Goal: Task Accomplishment & Management: Use online tool/utility

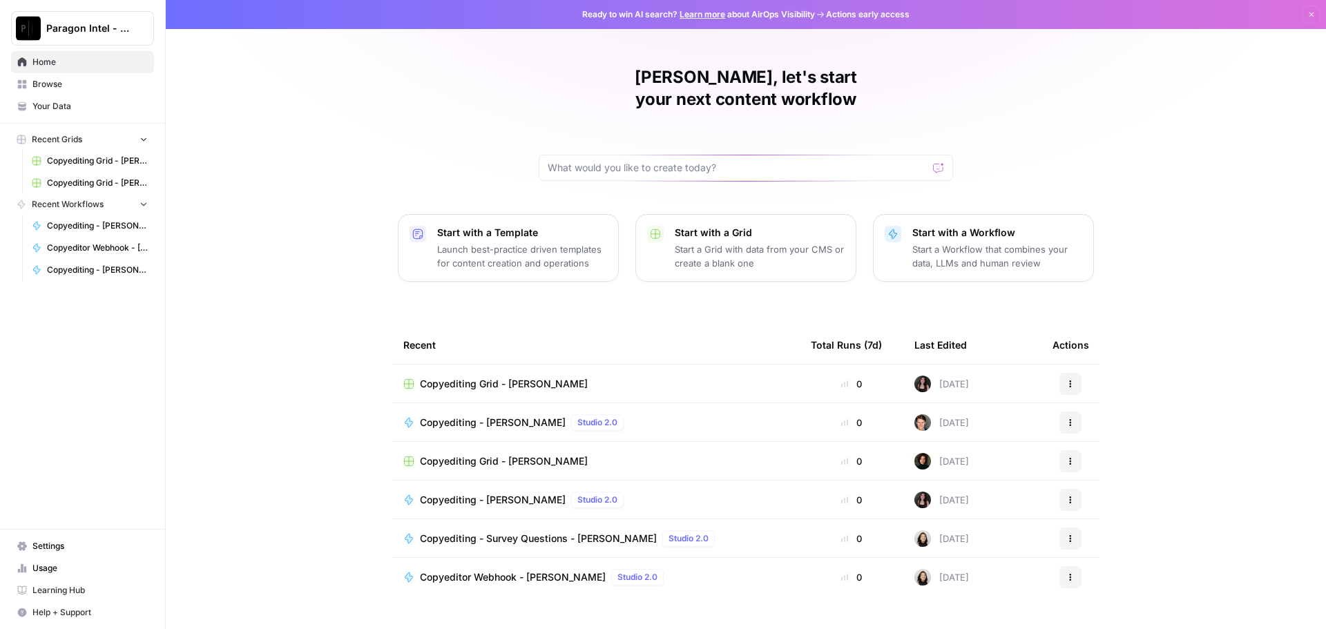
click at [79, 97] on link "Your Data" at bounding box center [82, 106] width 143 height 22
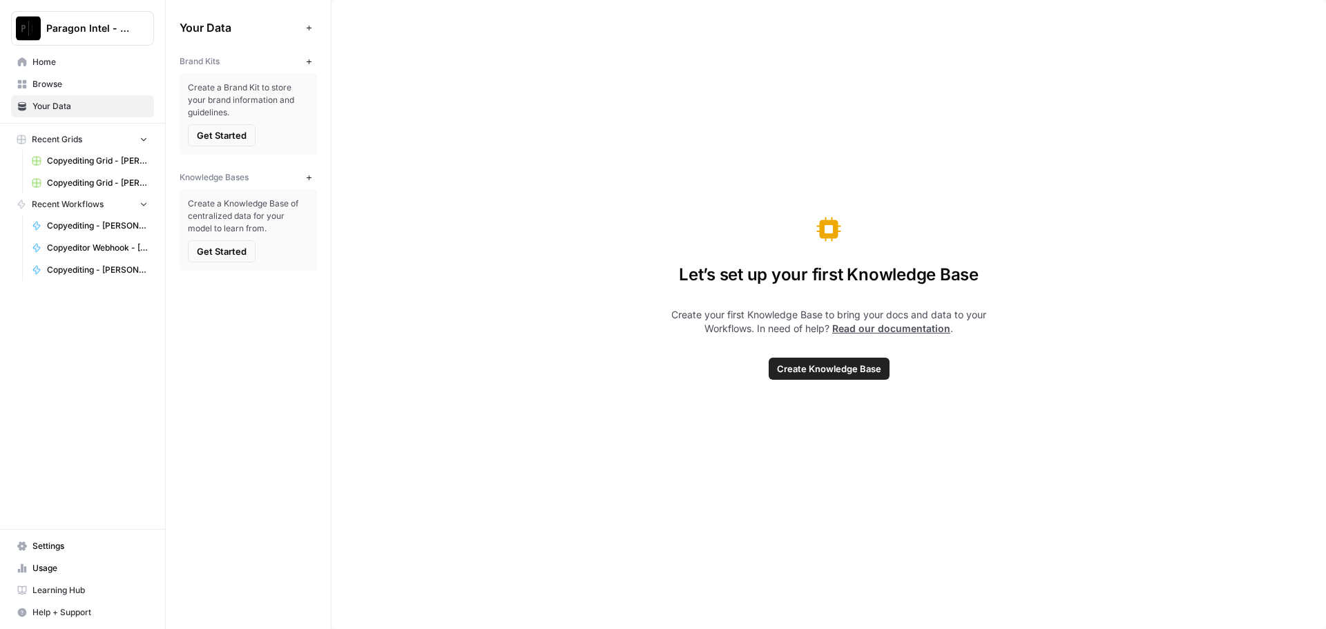
click at [81, 88] on span "Browse" at bounding box center [89, 84] width 115 height 12
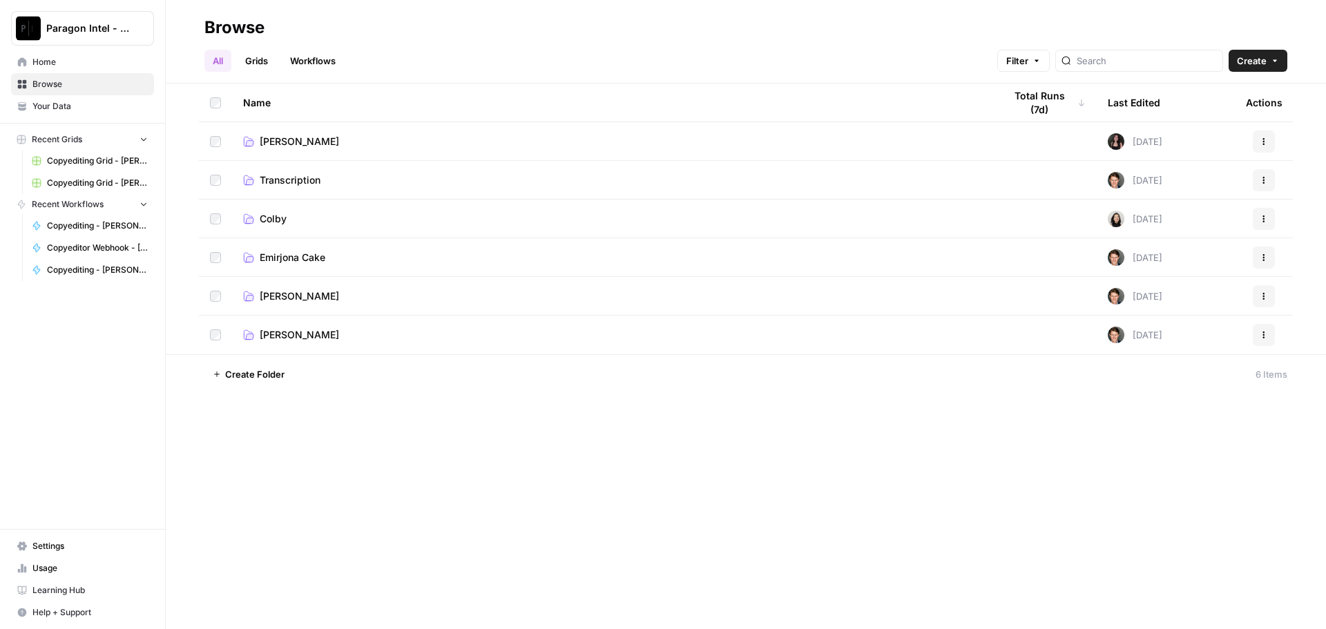
click at [287, 299] on span "[PERSON_NAME]" at bounding box center [299, 296] width 79 height 14
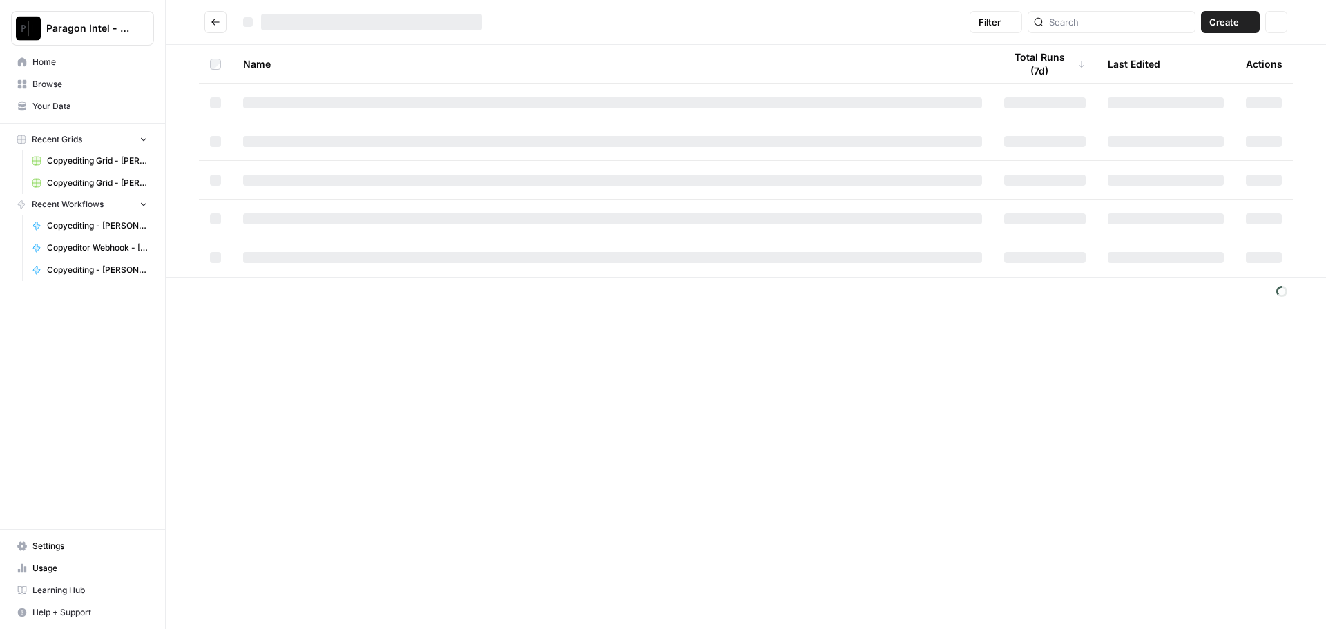
click at [287, 299] on footer at bounding box center [746, 291] width 1160 height 28
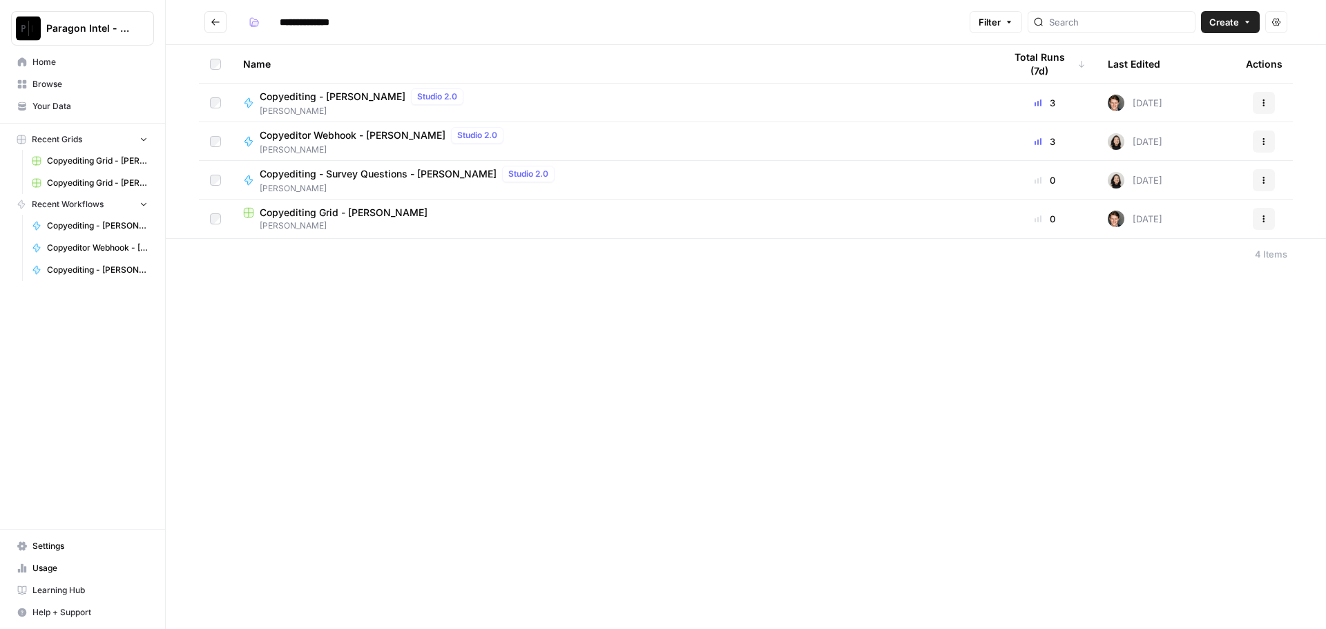
click at [354, 99] on span "Copyediting - [PERSON_NAME]" at bounding box center [333, 97] width 146 height 14
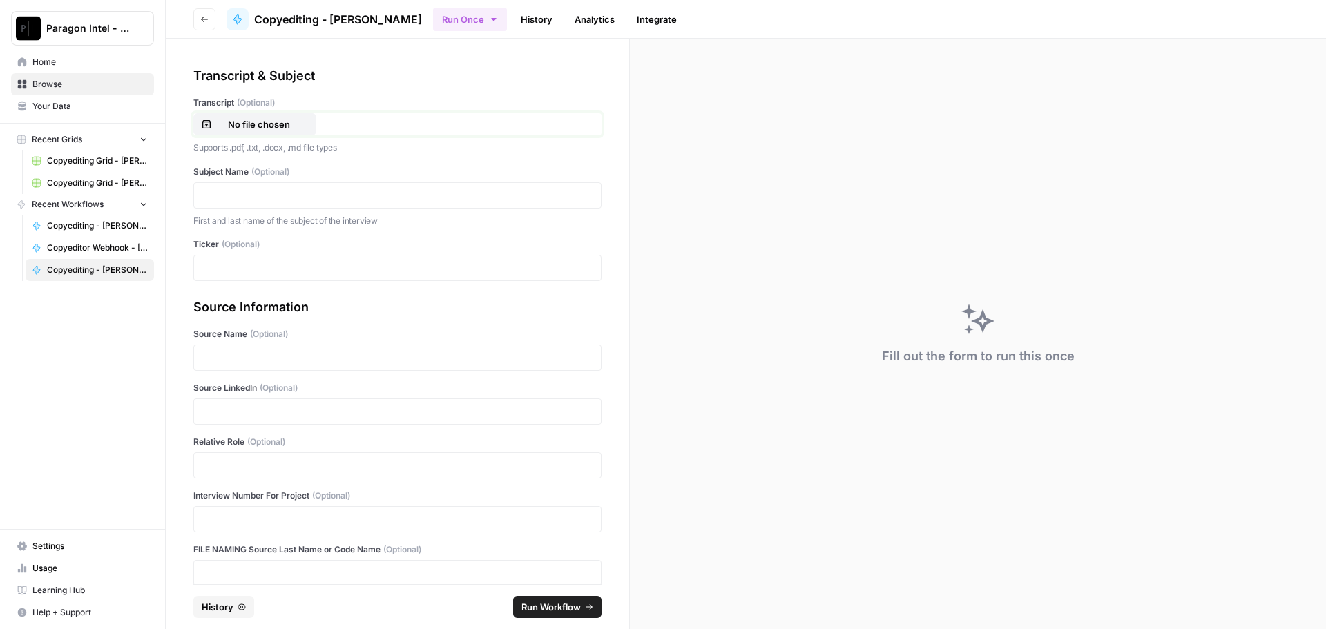
click at [267, 123] on p "No file chosen" at bounding box center [259, 124] width 88 height 14
click at [428, 195] on p at bounding box center [397, 196] width 390 height 14
drag, startPoint x: 433, startPoint y: 297, endPoint x: 365, endPoint y: 258, distance: 78.3
click at [433, 297] on div "Transcript & Subject Transcript (Optional) NOW_#5_Scottsdale Raw Transcript.doc…" at bounding box center [397, 312] width 463 height 546
click at [271, 198] on p at bounding box center [397, 196] width 390 height 14
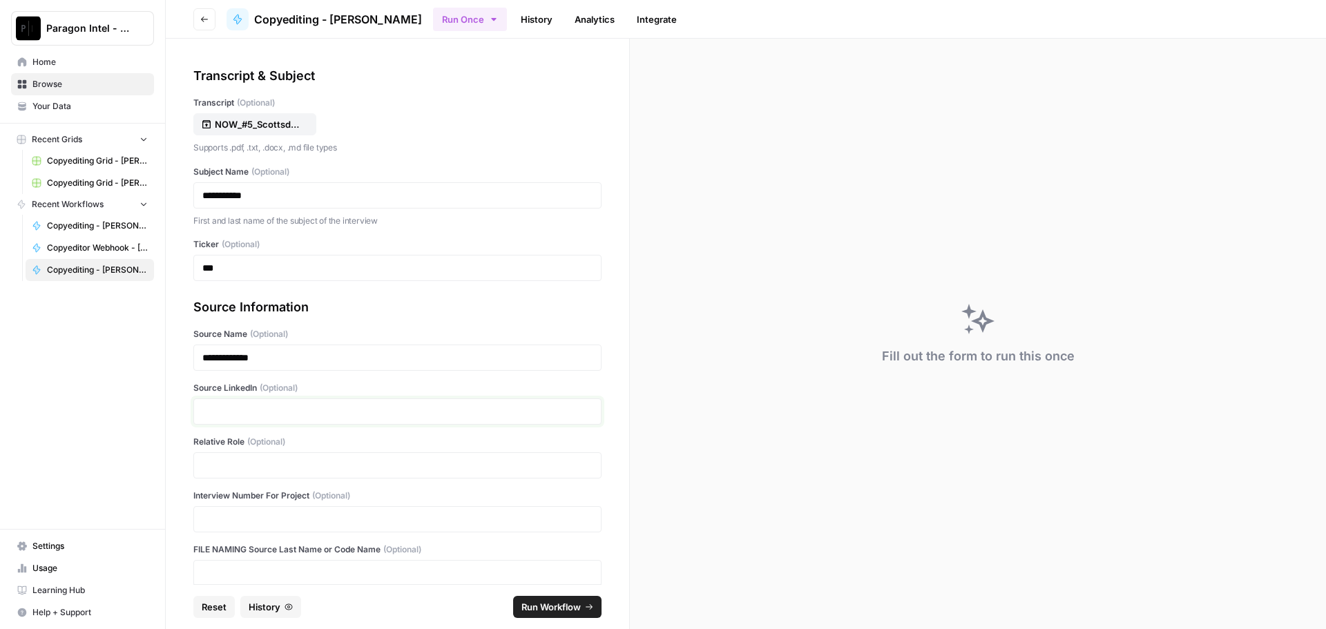
click at [334, 411] on p at bounding box center [397, 412] width 390 height 14
click at [288, 472] on div at bounding box center [397, 465] width 408 height 26
click at [288, 473] on div at bounding box center [397, 465] width 408 height 26
click at [289, 466] on p at bounding box center [397, 466] width 390 height 14
click at [536, 611] on span "Run Workflow" at bounding box center [550, 607] width 59 height 14
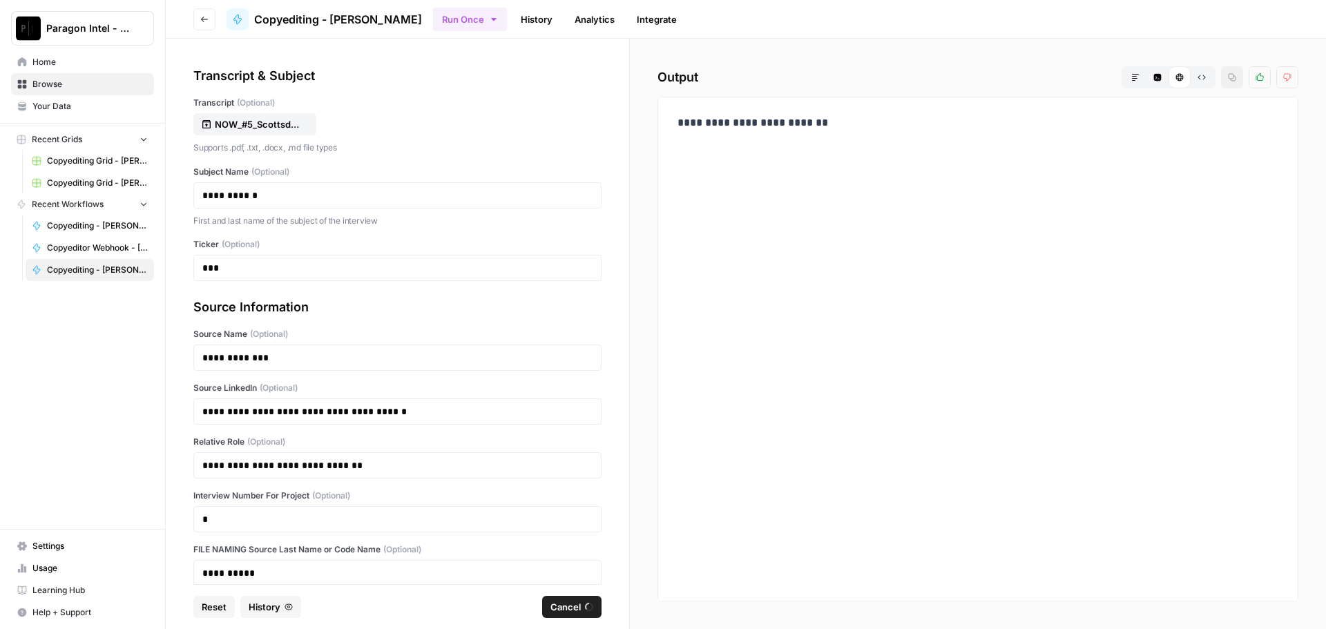
click at [75, 84] on span "Browse" at bounding box center [89, 84] width 115 height 12
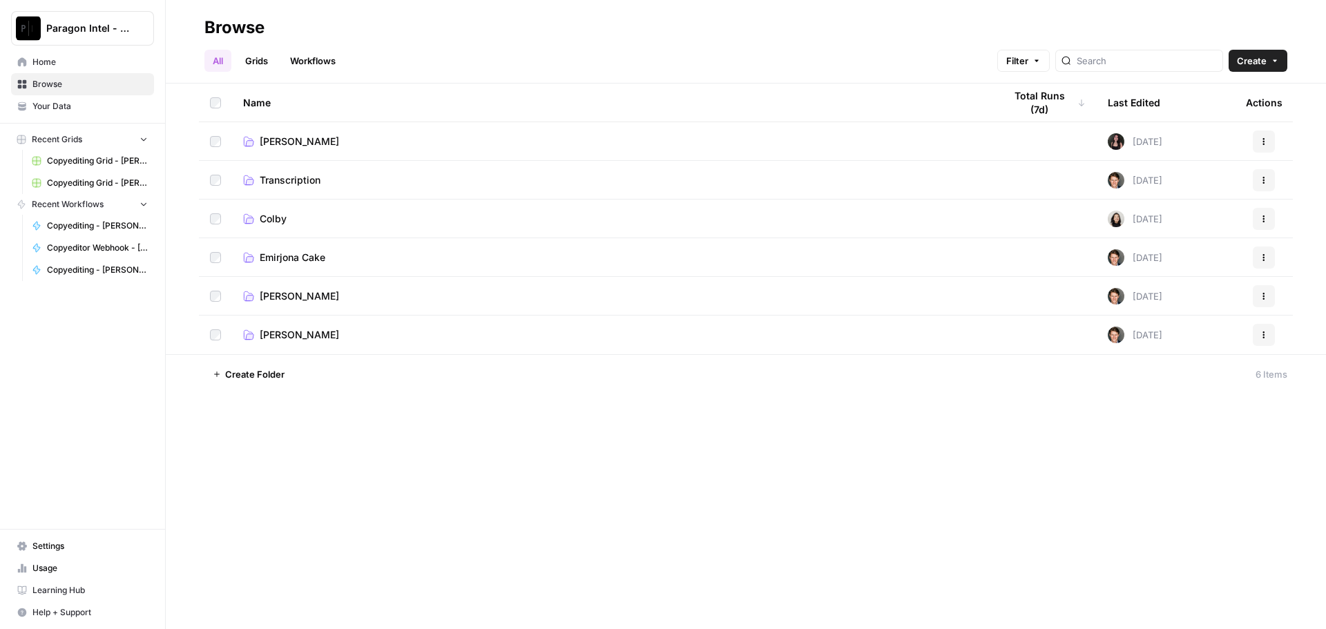
click at [298, 296] on span "[PERSON_NAME]" at bounding box center [299, 296] width 79 height 14
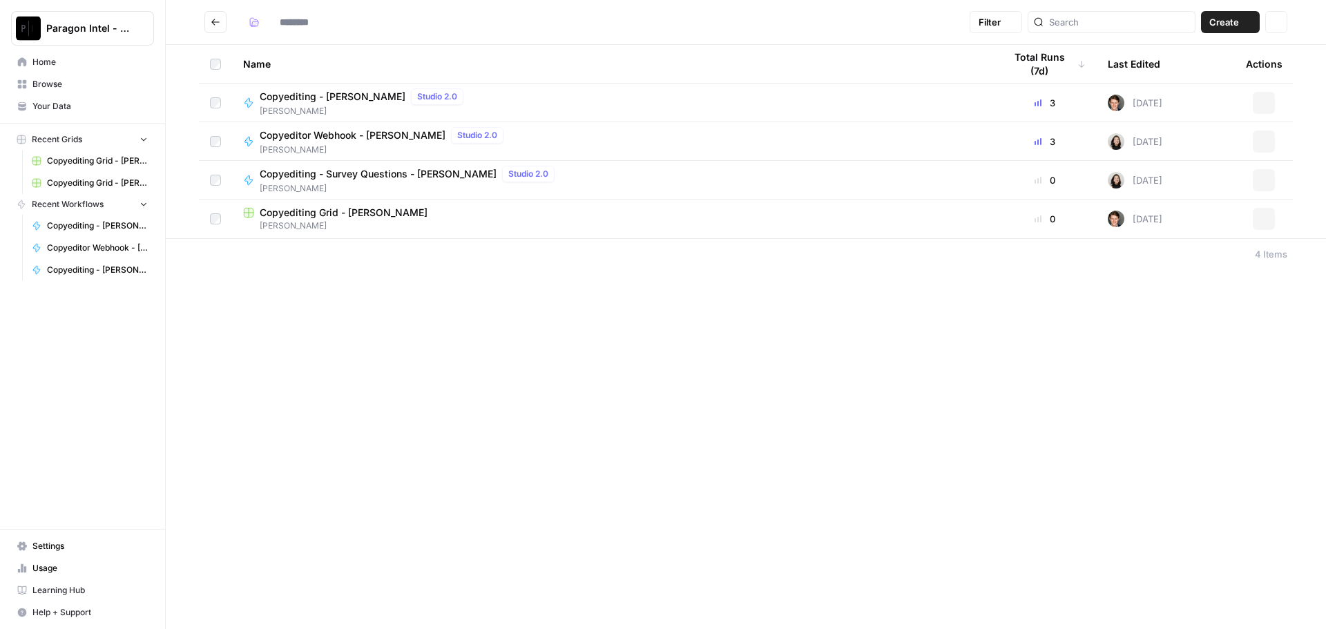
type input "**********"
click at [283, 99] on span "Copyediting - [PERSON_NAME]" at bounding box center [333, 97] width 146 height 14
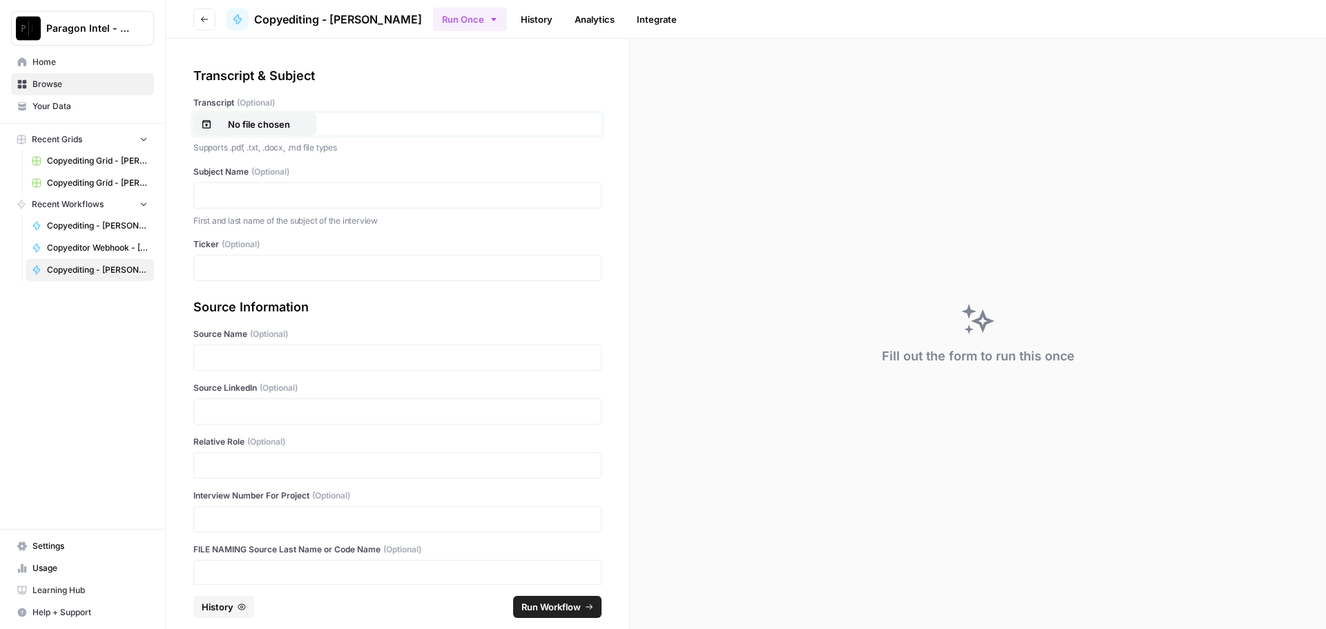
click at [271, 122] on p "No file chosen" at bounding box center [259, 124] width 88 height 14
click at [329, 190] on p at bounding box center [397, 196] width 390 height 14
click at [295, 409] on p at bounding box center [397, 412] width 390 height 14
click at [233, 456] on div at bounding box center [397, 465] width 408 height 26
click at [246, 471] on p at bounding box center [397, 466] width 390 height 14
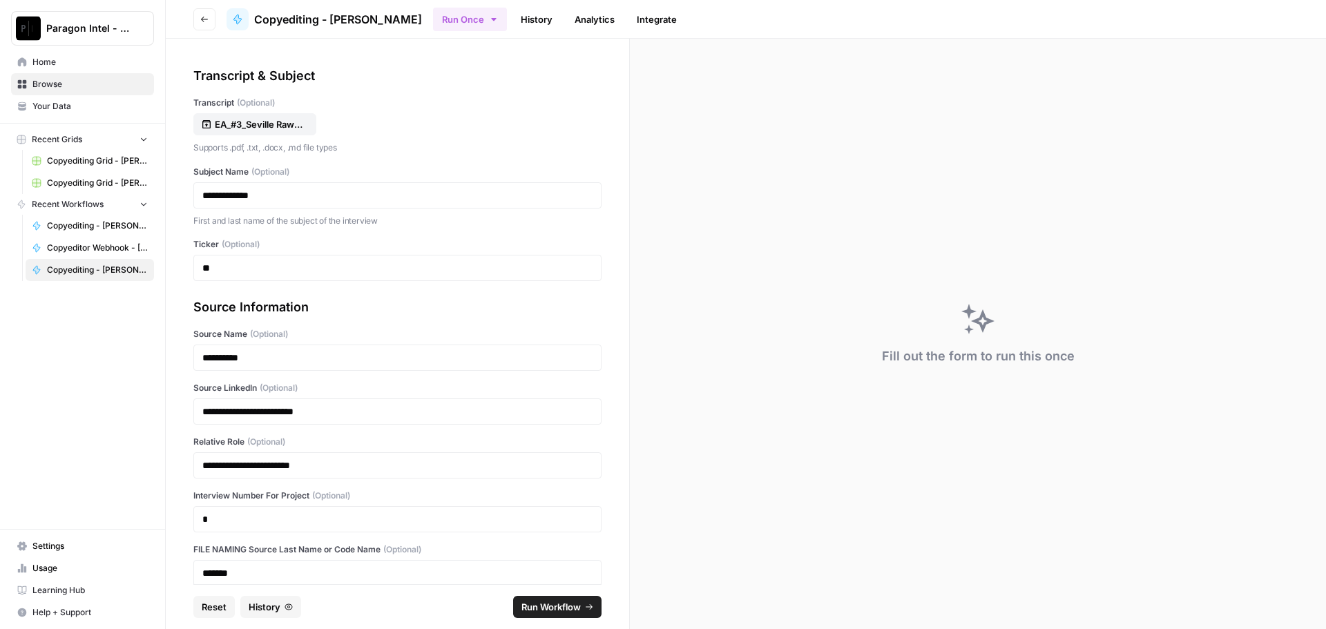
click at [548, 606] on span "Run Workflow" at bounding box center [550, 607] width 59 height 14
